Goal: Transaction & Acquisition: Purchase product/service

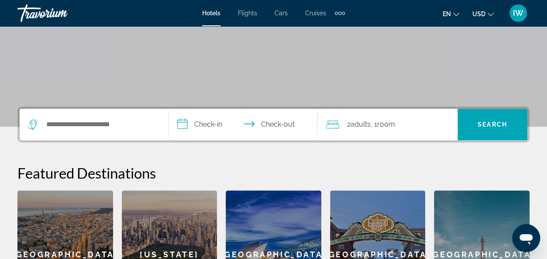
scroll to position [121, 0]
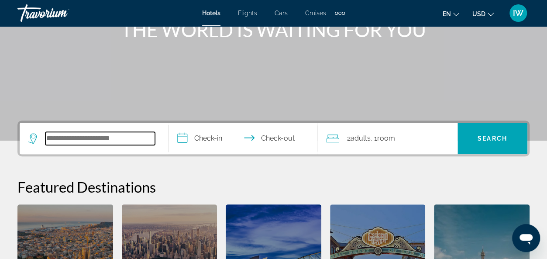
click at [67, 133] on input "Search widget" at bounding box center [100, 138] width 110 height 13
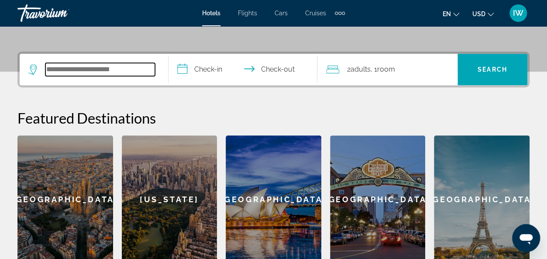
scroll to position [213, 0]
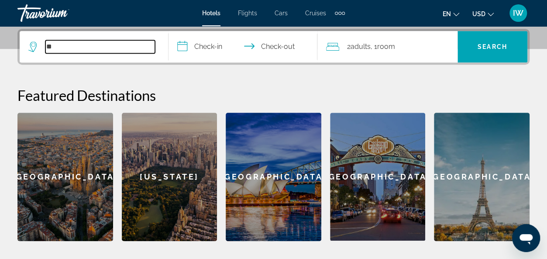
type input "*"
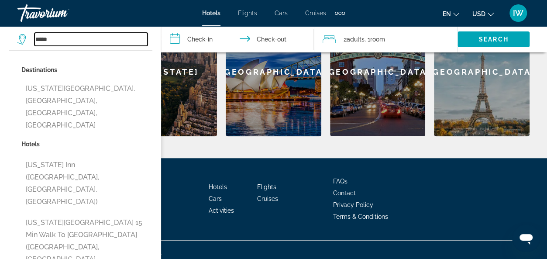
scroll to position [323, 0]
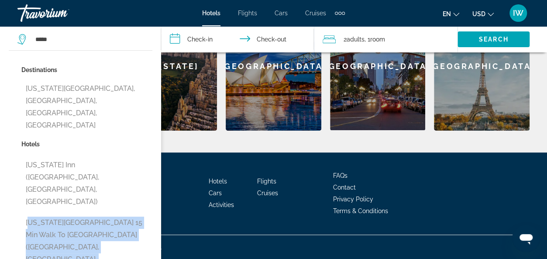
drag, startPoint x: 8, startPoint y: 162, endPoint x: 12, endPoint y: 233, distance: 71.2
click at [12, 233] on div "Destinations Texas City, Galveston, TX, United States Hotels Texas Inn (Rosenbe…" at bounding box center [80, 255] width 161 height 411
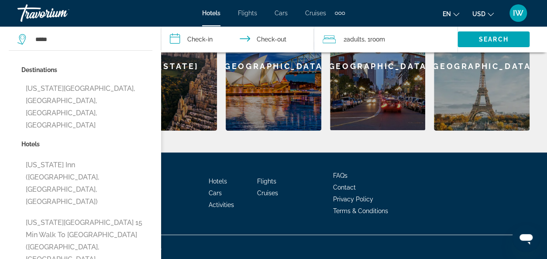
click at [97, 138] on p "Hotels" at bounding box center [86, 144] width 131 height 12
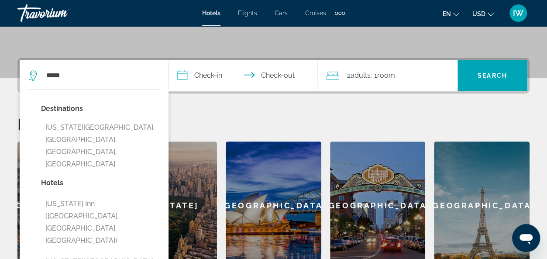
scroll to position [184, 0]
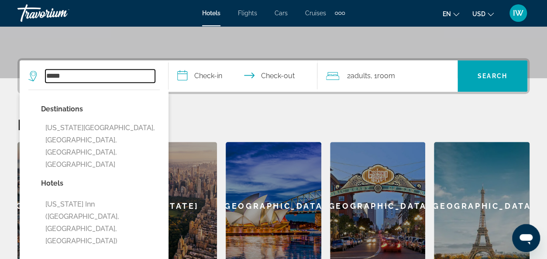
click at [46, 72] on input "*****" at bounding box center [100, 75] width 110 height 13
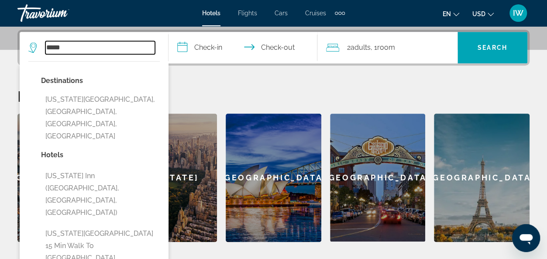
scroll to position [213, 0]
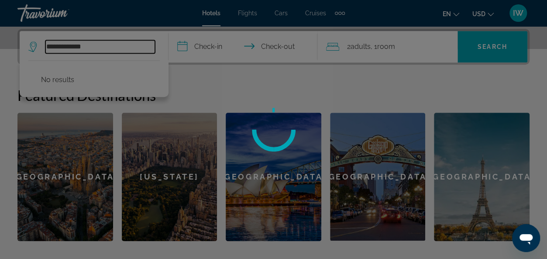
type input "**********"
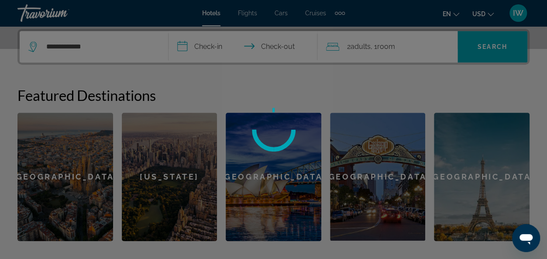
click at [297, 106] on div at bounding box center [273, 129] width 547 height 259
click at [272, 47] on div at bounding box center [273, 129] width 547 height 259
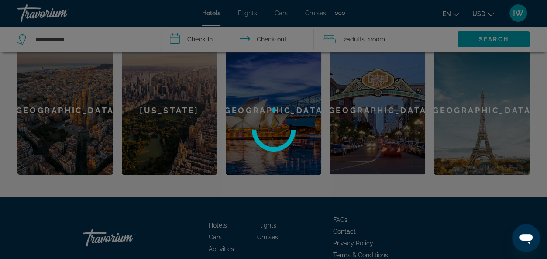
scroll to position [283, 0]
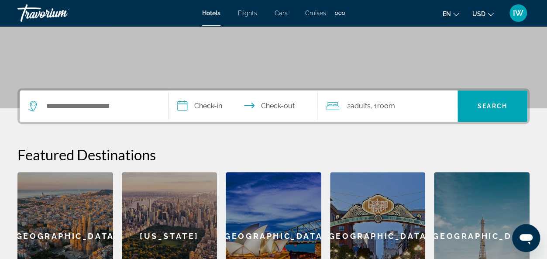
scroll to position [175, 0]
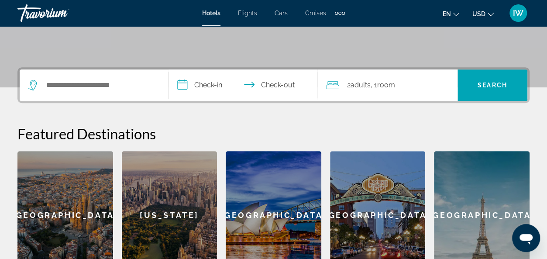
click at [183, 82] on input "**********" at bounding box center [244, 86] width 152 height 34
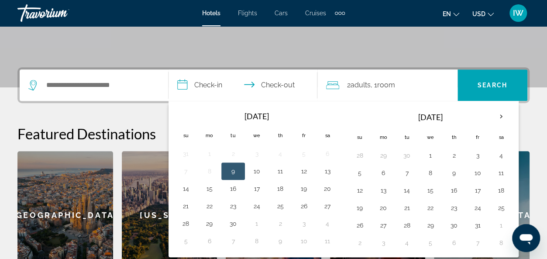
scroll to position [213, 0]
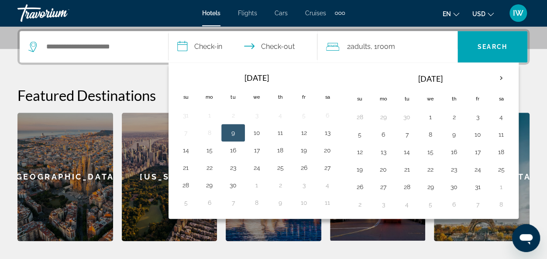
click at [289, 46] on input "**********" at bounding box center [244, 48] width 152 height 34
click at [184, 147] on button "14" at bounding box center [186, 150] width 14 height 12
click at [230, 131] on button "9" at bounding box center [233, 133] width 14 height 12
type input "**********"
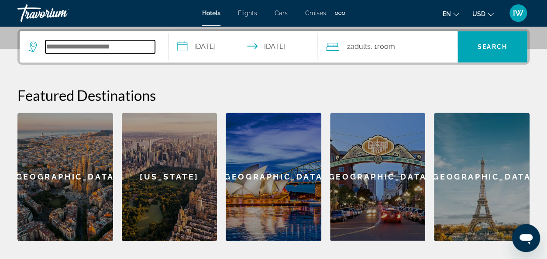
click at [57, 46] on input "Search widget" at bounding box center [100, 46] width 110 height 13
type input "*"
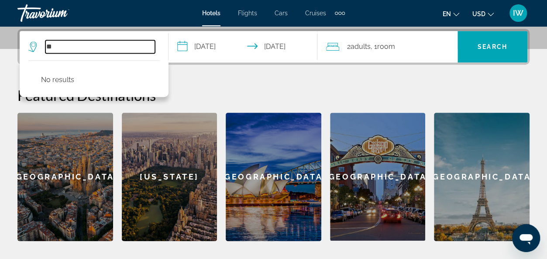
type input "*"
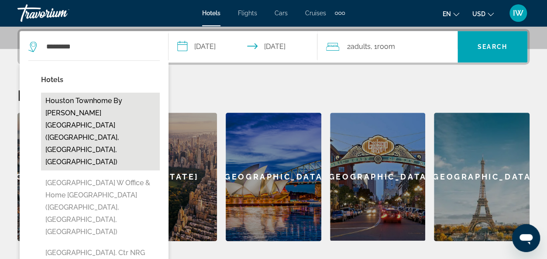
click at [65, 99] on button "Houston Townhome By George Brown Convention Center (Houston, TX, US)" at bounding box center [100, 131] width 119 height 78
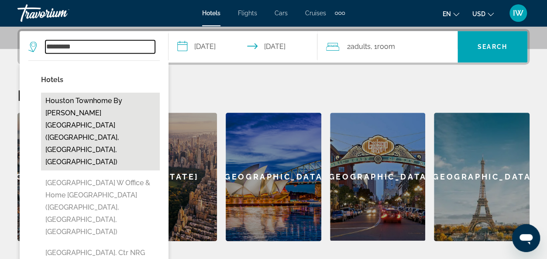
type input "**********"
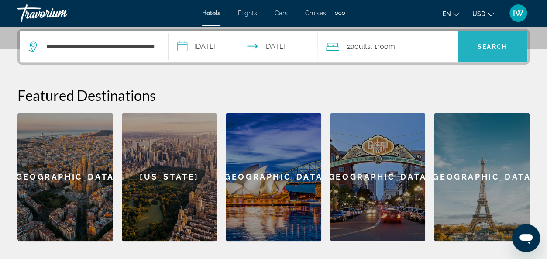
click at [490, 42] on span "Search widget" at bounding box center [492, 46] width 70 height 21
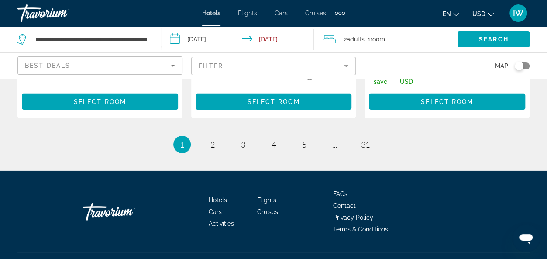
scroll to position [1360, 0]
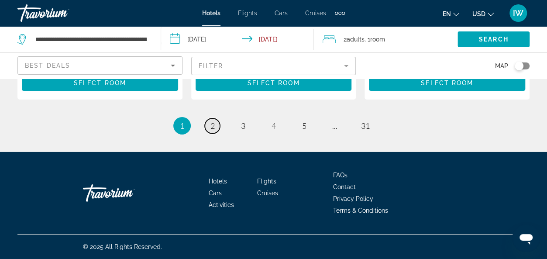
click at [210, 125] on span "2" at bounding box center [212, 126] width 4 height 10
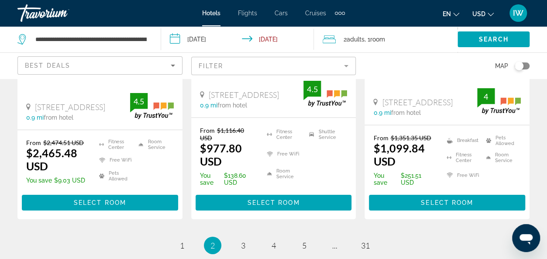
scroll to position [1375, 0]
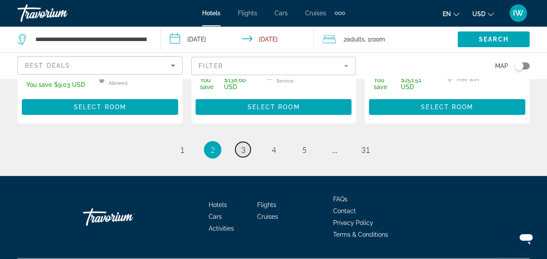
click at [244, 145] on span "3" at bounding box center [243, 150] width 4 height 10
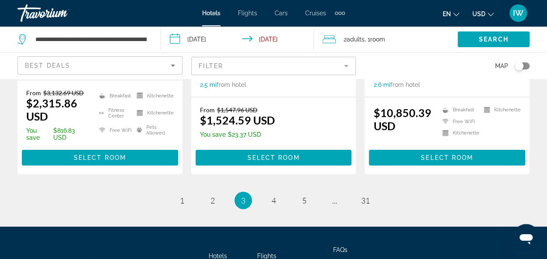
scroll to position [1338, 0]
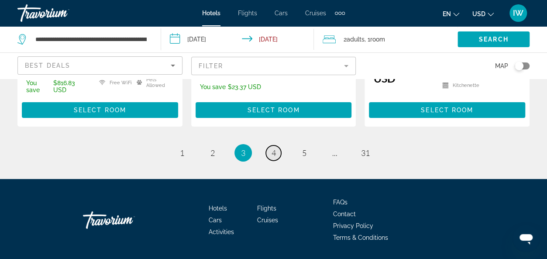
click at [274, 148] on span "4" at bounding box center [273, 153] width 4 height 10
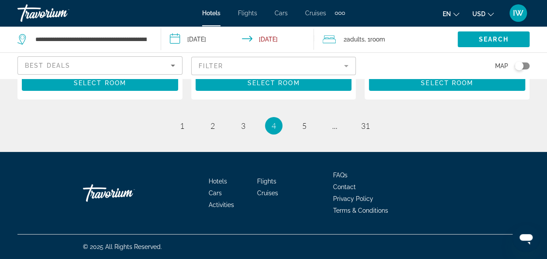
scroll to position [1358, 0]
click at [308, 130] on link "page 5" at bounding box center [303, 125] width 15 height 15
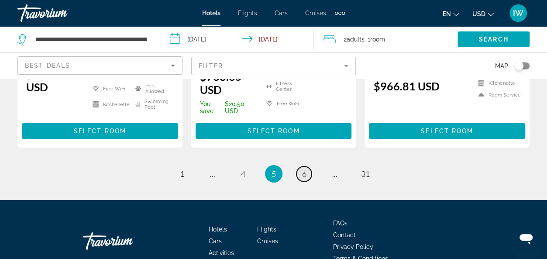
scroll to position [1364, 0]
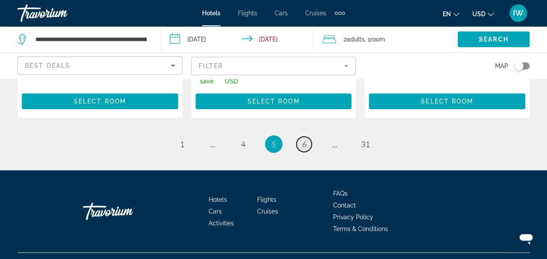
click at [308, 137] on link "page 6" at bounding box center [303, 144] width 15 height 15
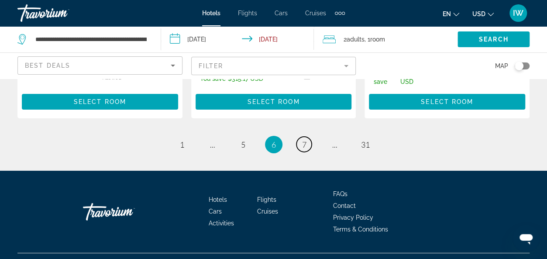
scroll to position [1351, 0]
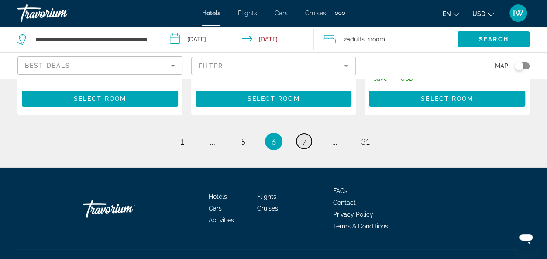
click at [305, 137] on span "7" at bounding box center [304, 142] width 4 height 10
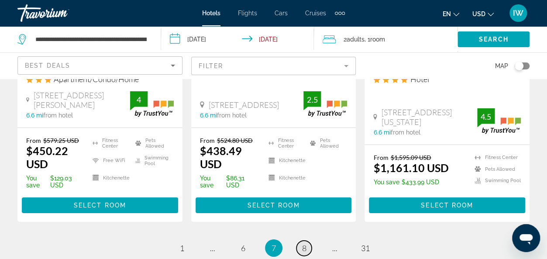
scroll to position [1239, 0]
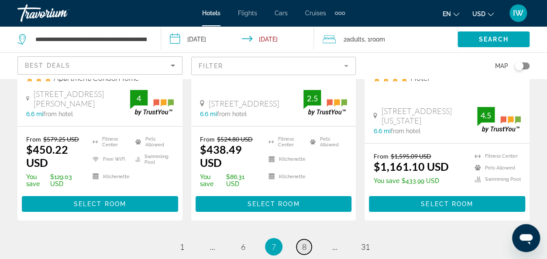
click at [307, 239] on link "page 8" at bounding box center [303, 246] width 15 height 15
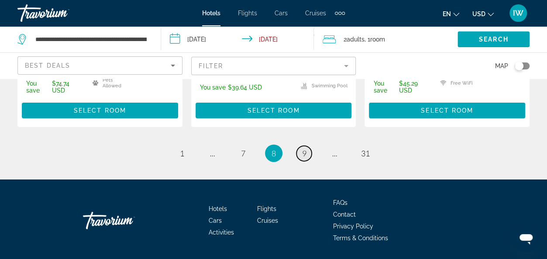
scroll to position [1356, 0]
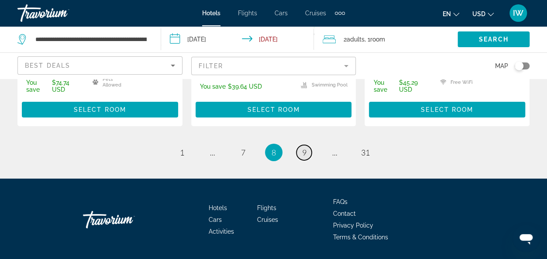
click at [301, 145] on link "page 9" at bounding box center [303, 152] width 15 height 15
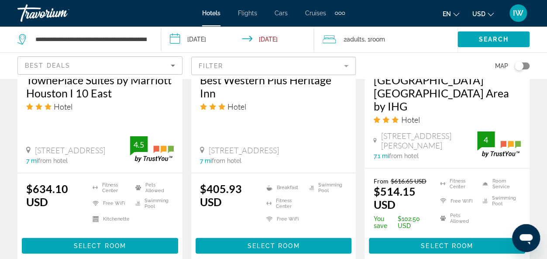
scroll to position [853, 0]
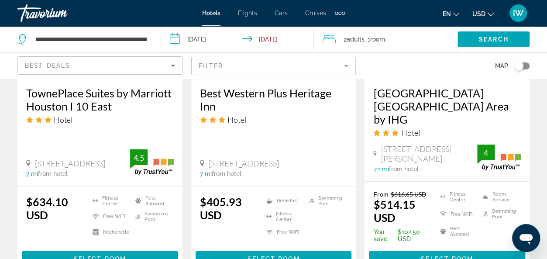
click at [398, 45] on div "2 Adult Adults , 1 Room rooms" at bounding box center [389, 39] width 135 height 12
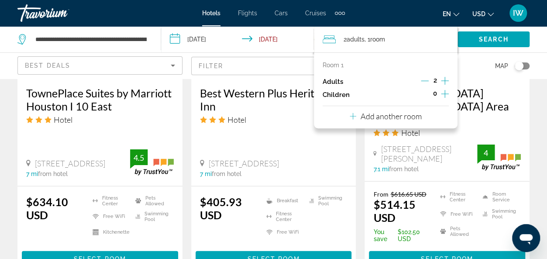
click at [341, 137] on div "Best Western Plus Heritage Inn Hotel 10521 East Freeway, Houston 7 mi from hotel" at bounding box center [273, 132] width 165 height 108
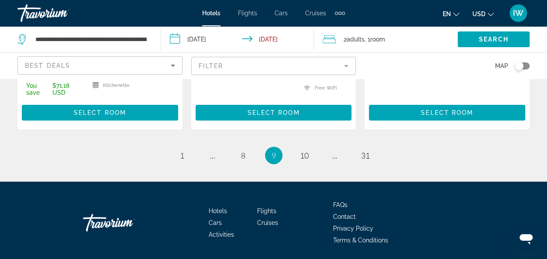
scroll to position [1357, 0]
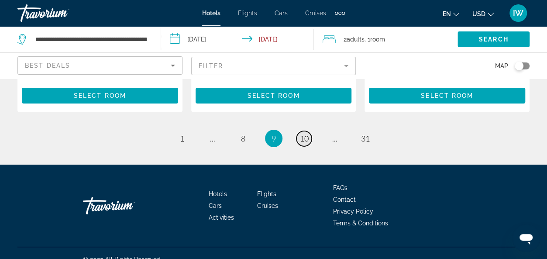
click at [302, 134] on span "10" at bounding box center [304, 139] width 9 height 10
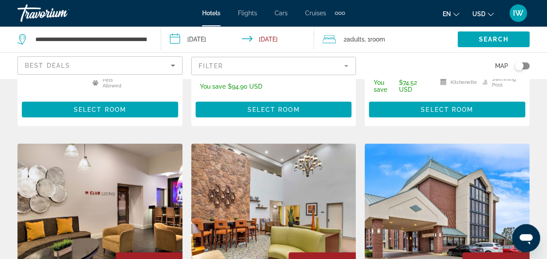
scroll to position [1030, 0]
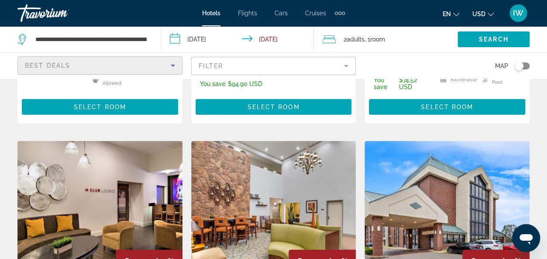
click at [172, 65] on icon "Sort by" at bounding box center [173, 66] width 4 height 2
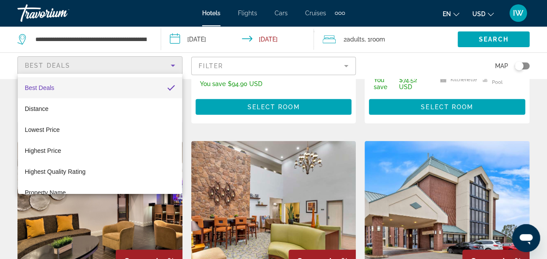
click at [140, 40] on div at bounding box center [273, 129] width 547 height 259
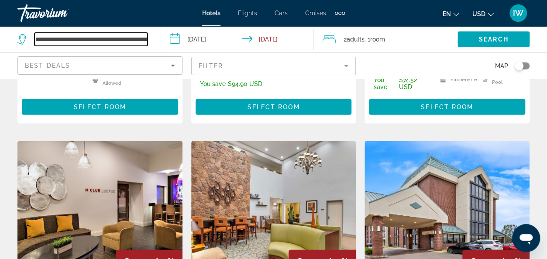
click at [140, 40] on input "**********" at bounding box center [90, 39] width 113 height 13
click at [146, 38] on input "**********" at bounding box center [90, 39] width 113 height 13
click at [75, 37] on input "**********" at bounding box center [90, 39] width 113 height 13
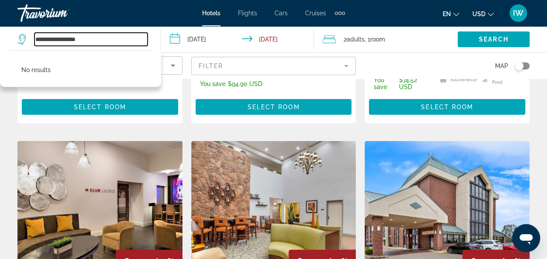
click at [38, 37] on input "**********" at bounding box center [90, 39] width 113 height 13
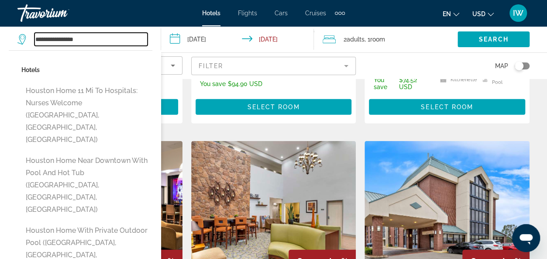
click at [86, 38] on input "**********" at bounding box center [90, 39] width 113 height 13
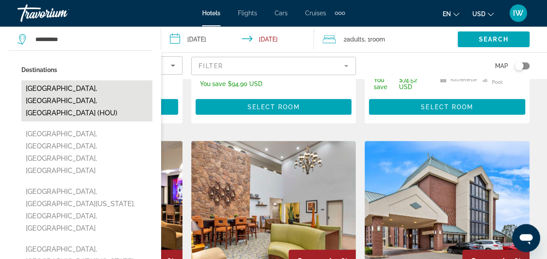
click at [68, 85] on button "[GEOGRAPHIC_DATA], [GEOGRAPHIC_DATA], [GEOGRAPHIC_DATA] (HOU)" at bounding box center [86, 100] width 131 height 41
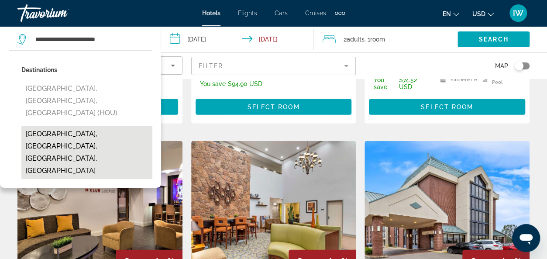
click at [61, 126] on button "Houston Museum District, Houston, TX, United States" at bounding box center [86, 152] width 131 height 53
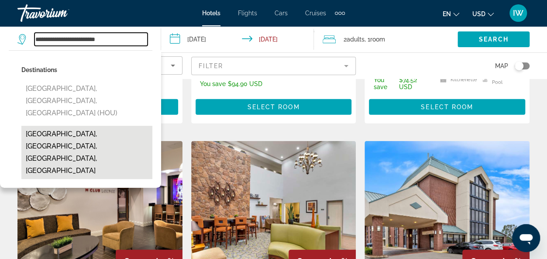
type input "**********"
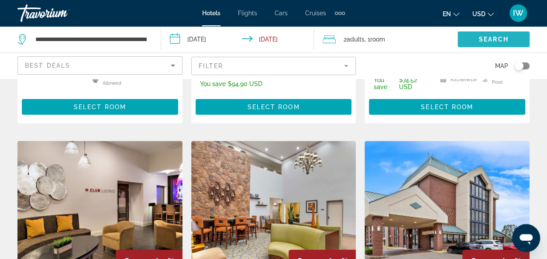
click at [483, 37] on span "Search" at bounding box center [494, 39] width 30 height 7
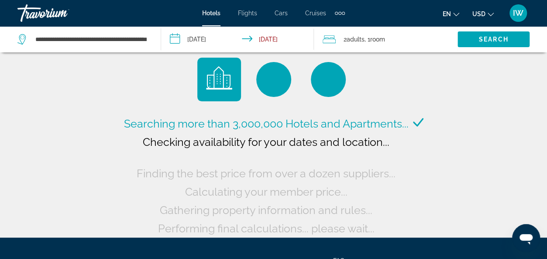
scroll to position [0, 0]
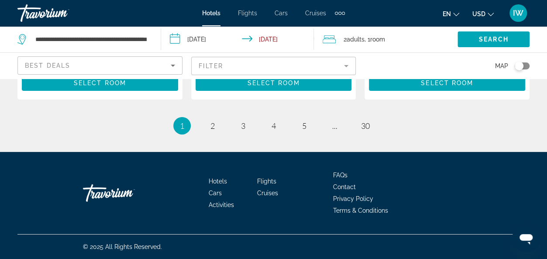
scroll to position [1393, 0]
click at [215, 126] on link "page 2" at bounding box center [212, 125] width 15 height 15
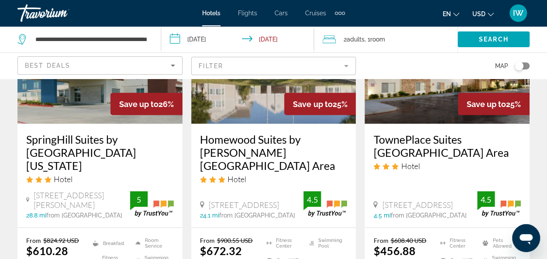
scroll to position [750, 0]
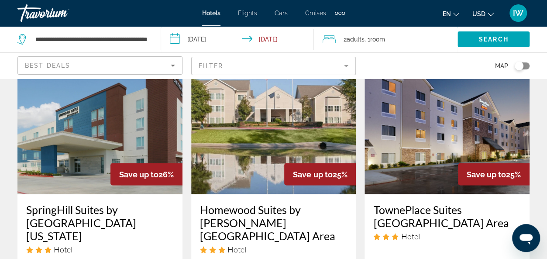
click at [449, 148] on img "Main content" at bounding box center [446, 124] width 165 height 140
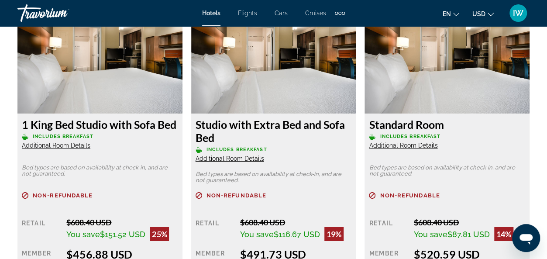
scroll to position [1429, 0]
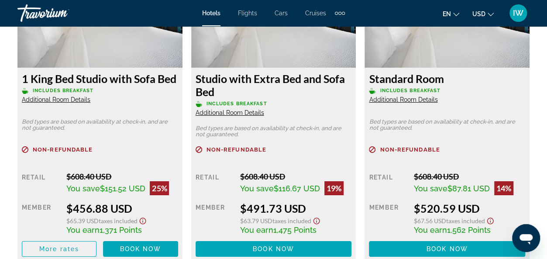
click at [397, 98] on span "Additional Room Details" at bounding box center [403, 99] width 68 height 7
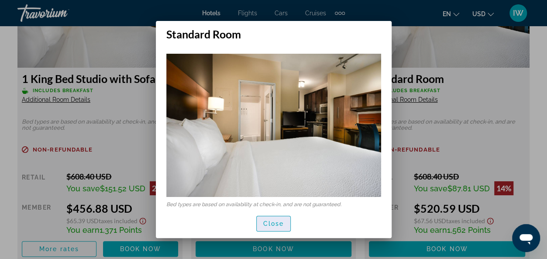
click at [271, 230] on span "button" at bounding box center [274, 223] width 34 height 21
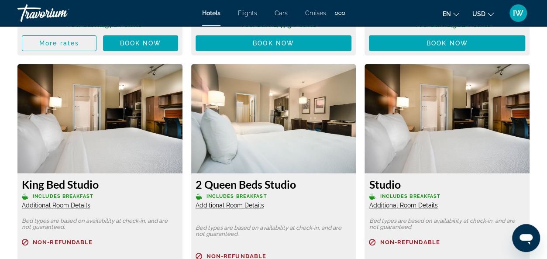
scroll to position [1639, 0]
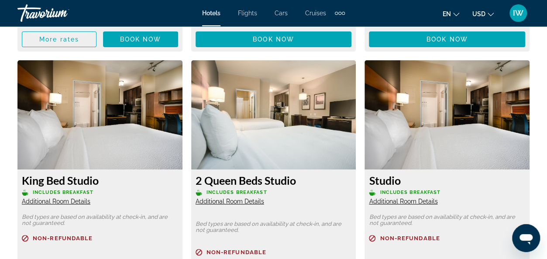
click at [218, 202] on span "Additional Room Details" at bounding box center [229, 201] width 68 height 7
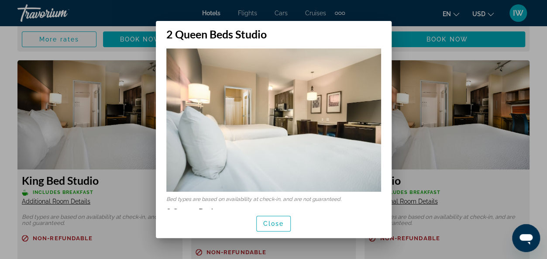
scroll to position [0, 0]
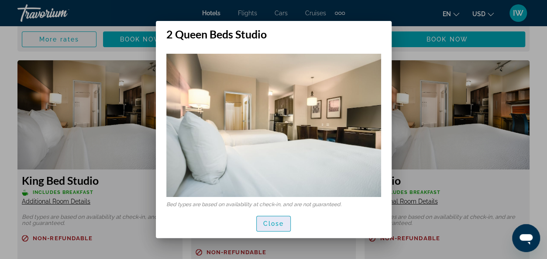
click at [271, 224] on span "Close" at bounding box center [273, 223] width 21 height 7
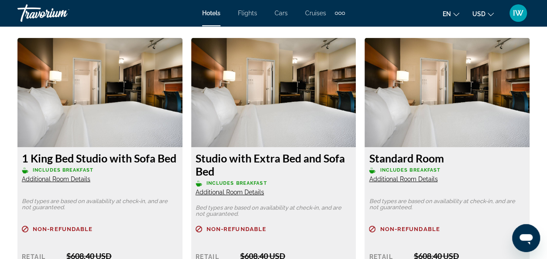
scroll to position [1342, 0]
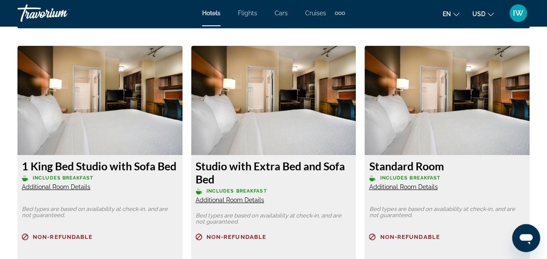
click at [234, 199] on span "Additional Room Details" at bounding box center [229, 199] width 68 height 7
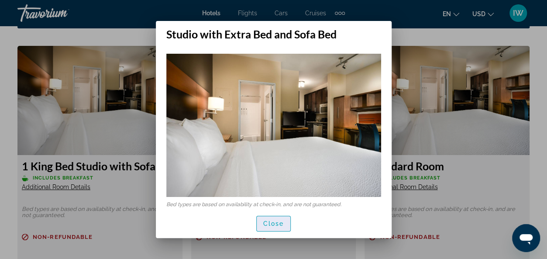
click at [277, 222] on span "Close" at bounding box center [273, 223] width 21 height 7
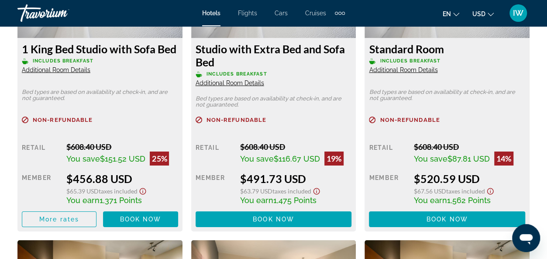
scroll to position [1423, 0]
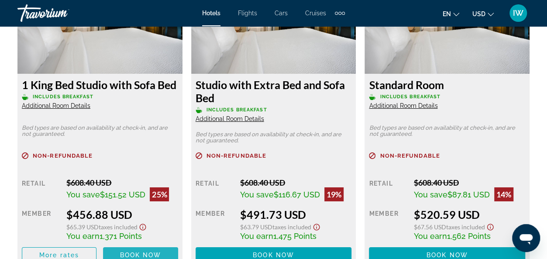
click at [139, 254] on span "Book now" at bounding box center [140, 254] width 41 height 7
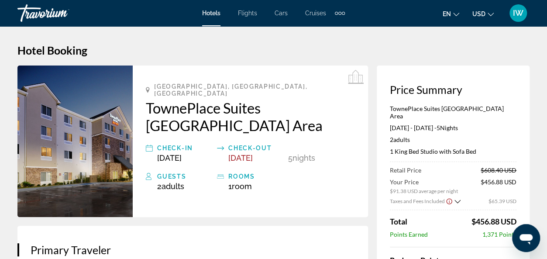
click at [455, 198] on icon "Show Taxes and Fees breakdown" at bounding box center [457, 201] width 6 height 7
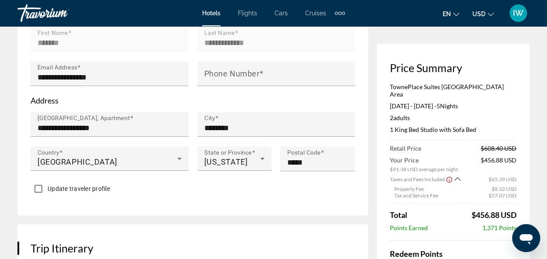
scroll to position [471, 0]
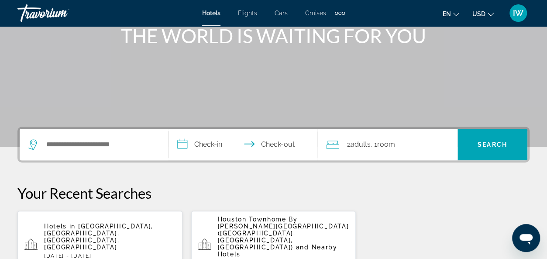
scroll to position [86, 0]
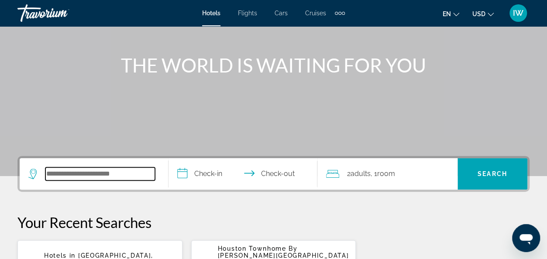
click at [105, 171] on input "Search widget" at bounding box center [100, 173] width 110 height 13
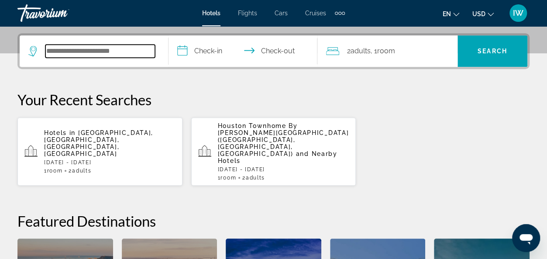
scroll to position [213, 0]
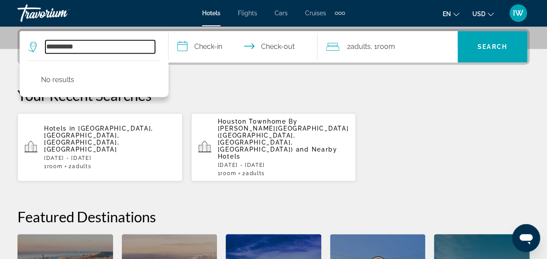
type input "**********"
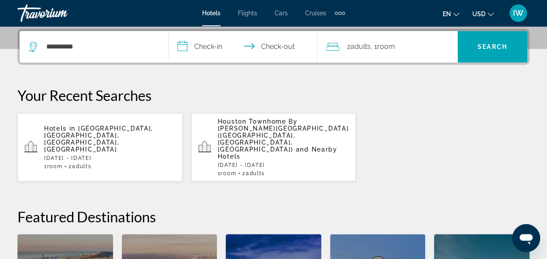
click at [202, 47] on input "**********" at bounding box center [244, 48] width 152 height 34
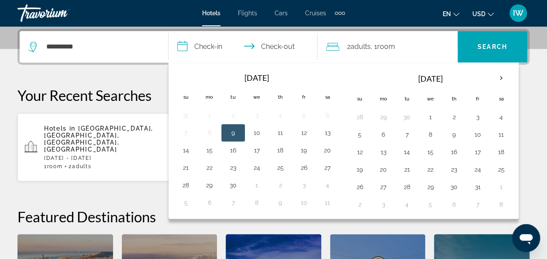
click at [208, 47] on input "**********" at bounding box center [244, 48] width 152 height 34
click at [288, 44] on input "**********" at bounding box center [244, 48] width 152 height 34
click at [185, 152] on button "14" at bounding box center [186, 150] width 14 height 12
click at [233, 130] on button "9" at bounding box center [233, 133] width 14 height 12
type input "**********"
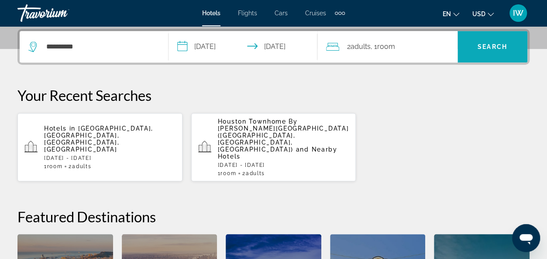
click at [492, 41] on span "Search widget" at bounding box center [492, 46] width 70 height 21
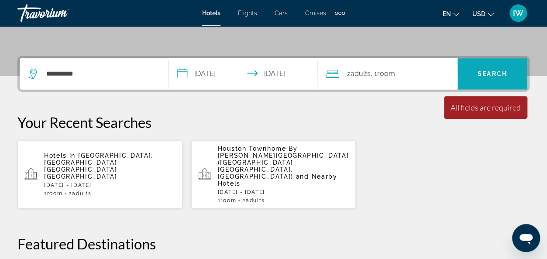
scroll to position [192, 0]
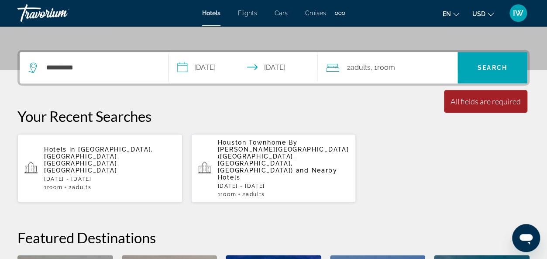
click at [484, 103] on div "All fields are required" at bounding box center [485, 101] width 70 height 10
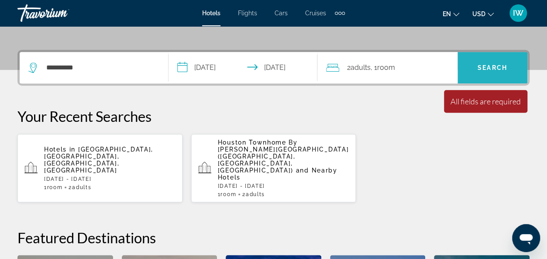
click at [490, 73] on span "Search widget" at bounding box center [492, 67] width 70 height 21
click at [486, 65] on span "Search" at bounding box center [492, 67] width 30 height 7
